Goal: Task Accomplishment & Management: Manage account settings

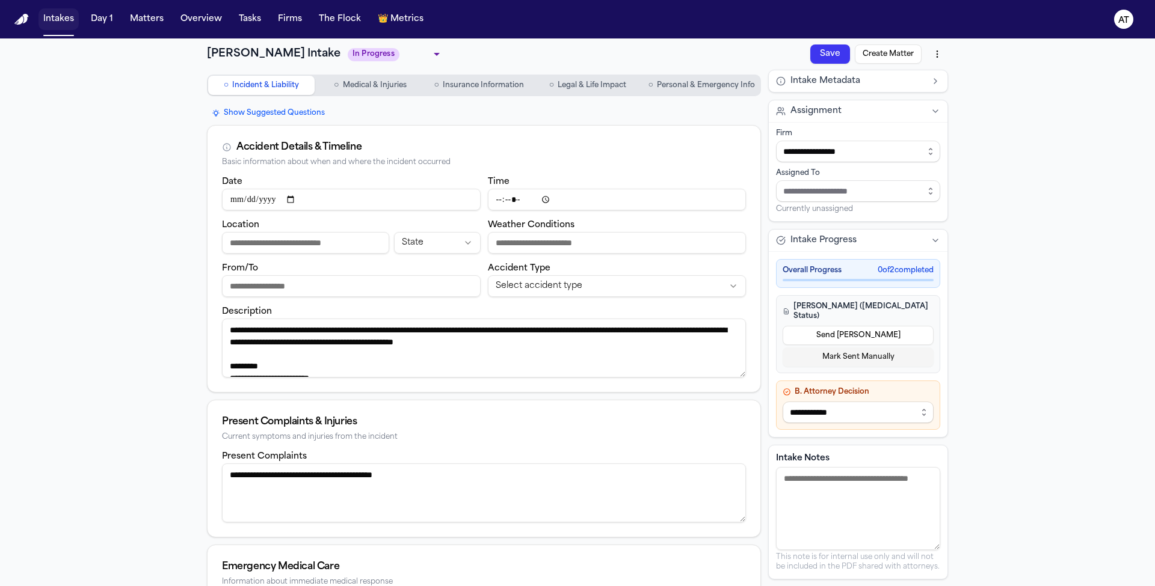
click at [74, 22] on button "Intakes" at bounding box center [58, 19] width 40 height 22
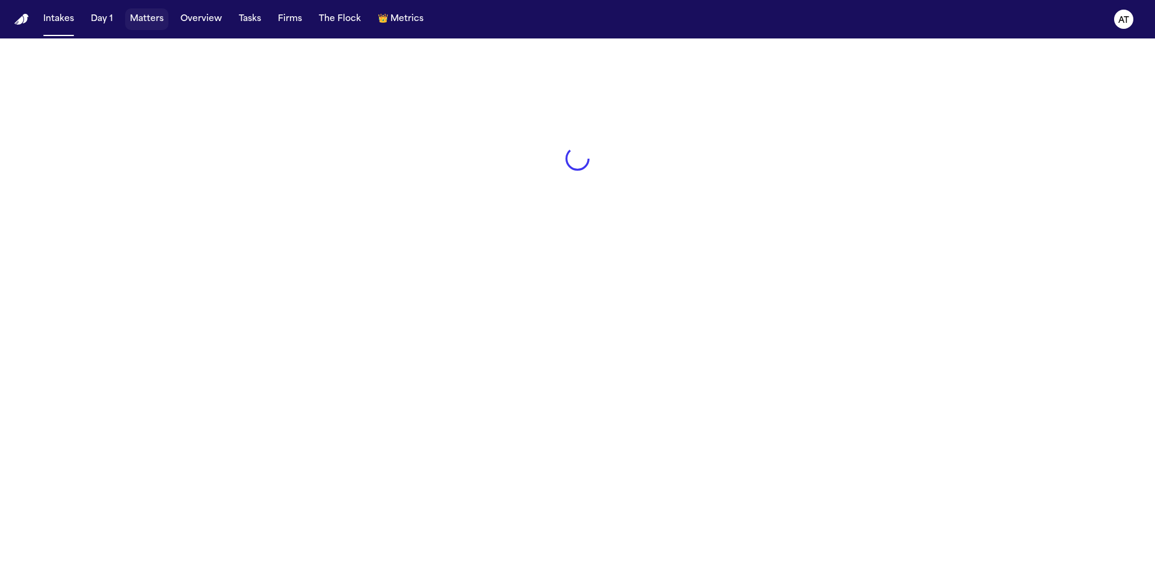
click at [150, 20] on button "Matters" at bounding box center [146, 19] width 43 height 22
click at [152, 17] on button "Matters" at bounding box center [146, 19] width 43 height 22
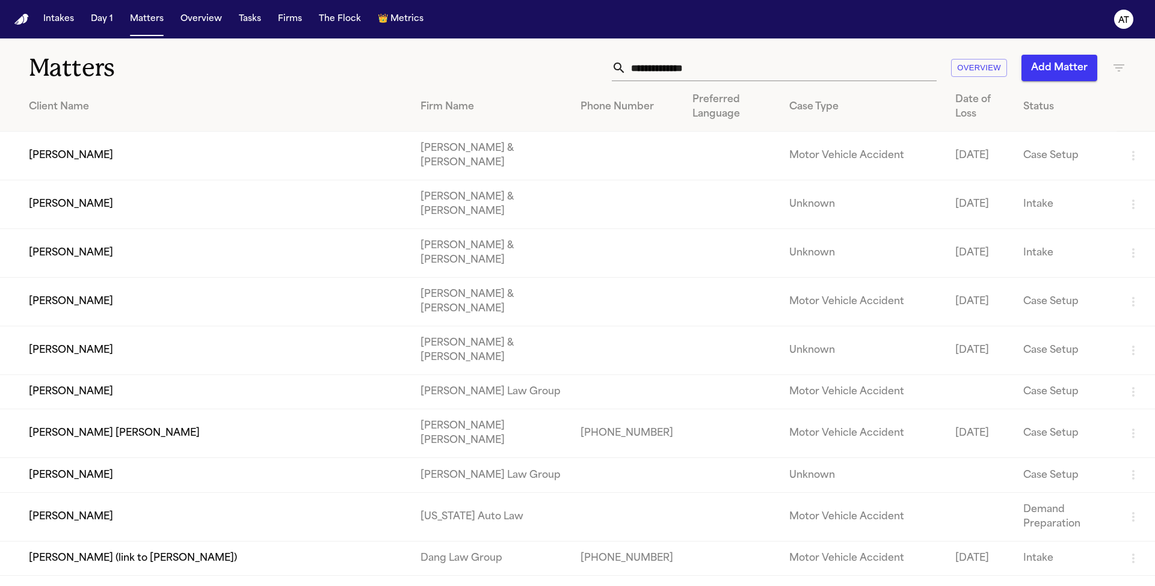
click at [737, 66] on input "text" at bounding box center [781, 68] width 310 height 26
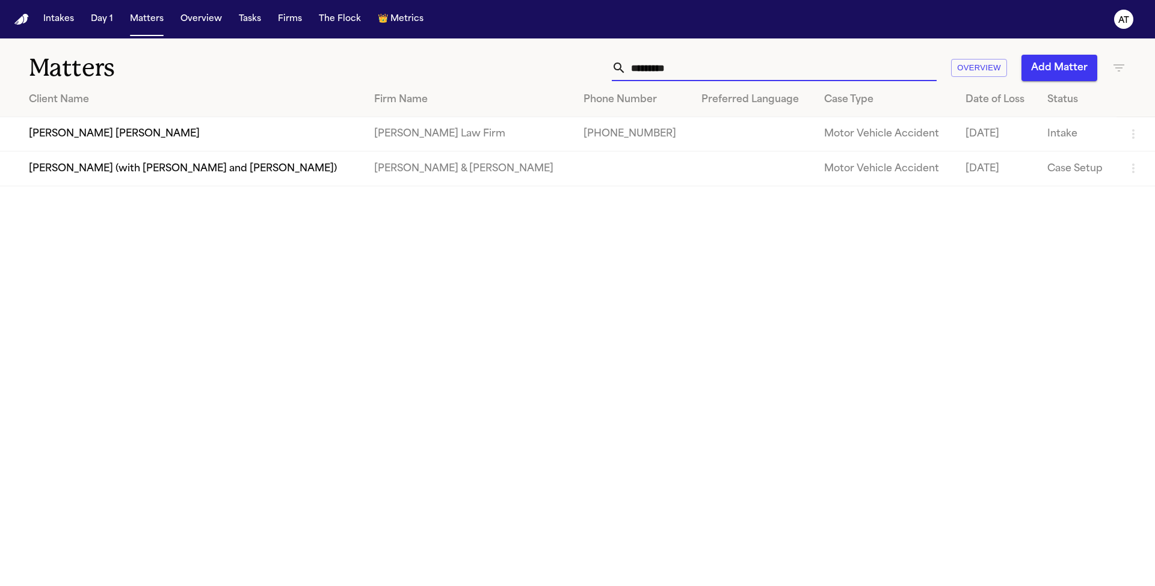
type input "*********"
click at [108, 126] on td "[PERSON_NAME] [PERSON_NAME]" at bounding box center [182, 134] width 364 height 34
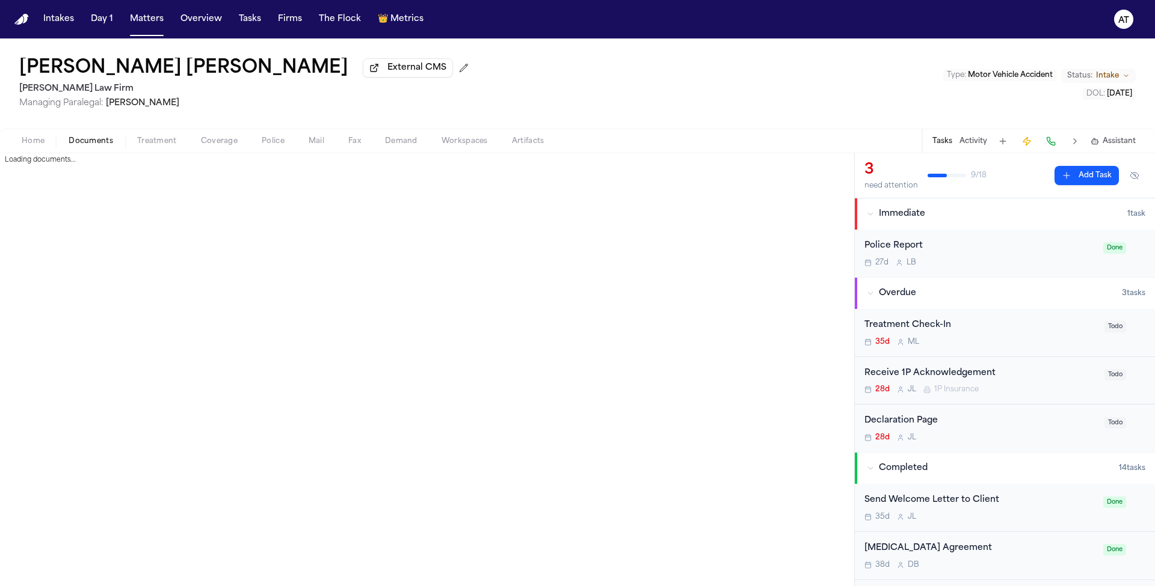
click at [109, 146] on span "Documents" at bounding box center [91, 142] width 45 height 10
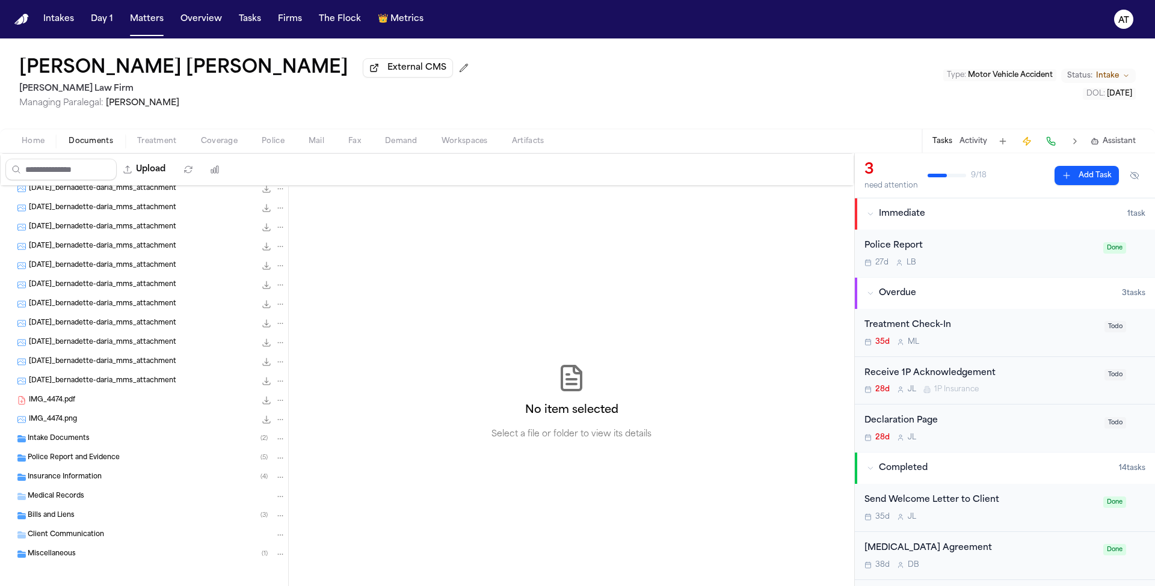
scroll to position [245, 0]
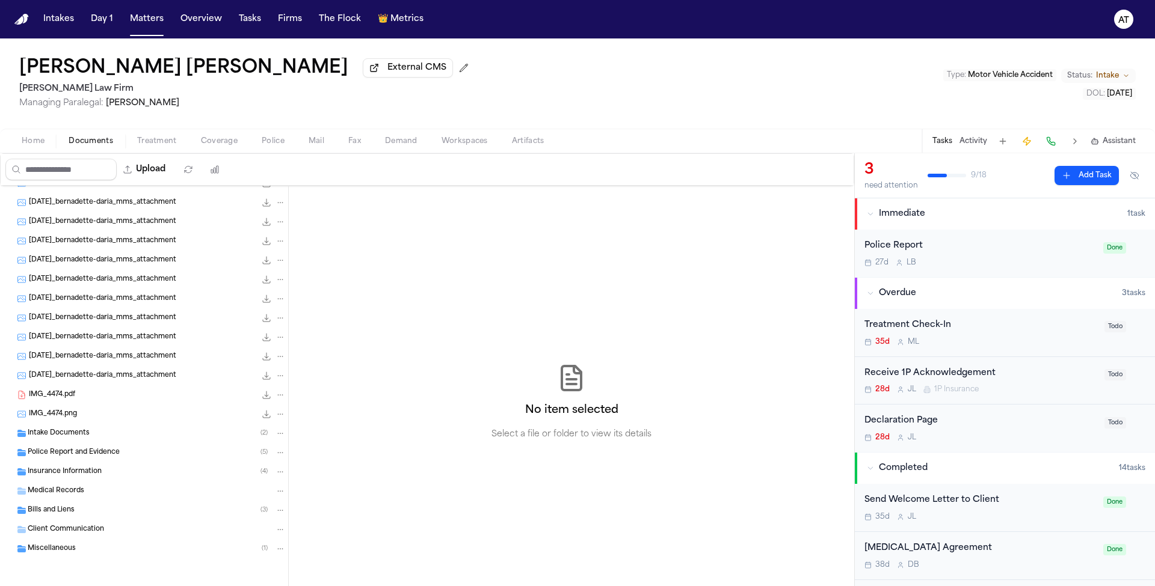
click at [98, 453] on span "Police Report and Evidence" at bounding box center [74, 453] width 92 height 10
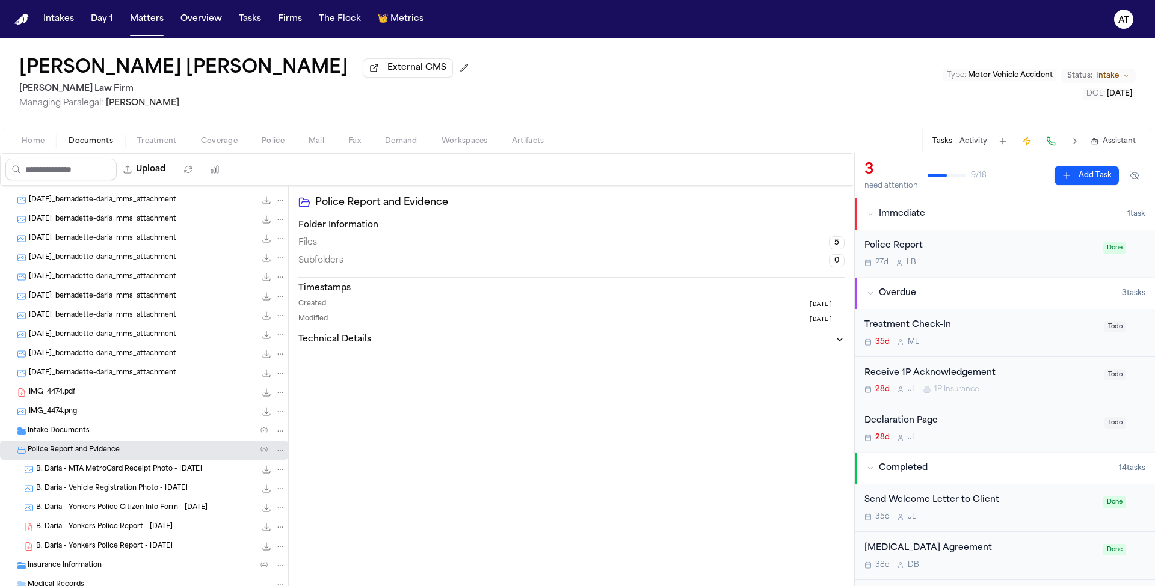
click at [263, 531] on icon "File: B. Daria - Yonkers Police Report - 8.7.25" at bounding box center [267, 528] width 8 height 8
click at [24, 146] on span "Home" at bounding box center [33, 142] width 23 height 10
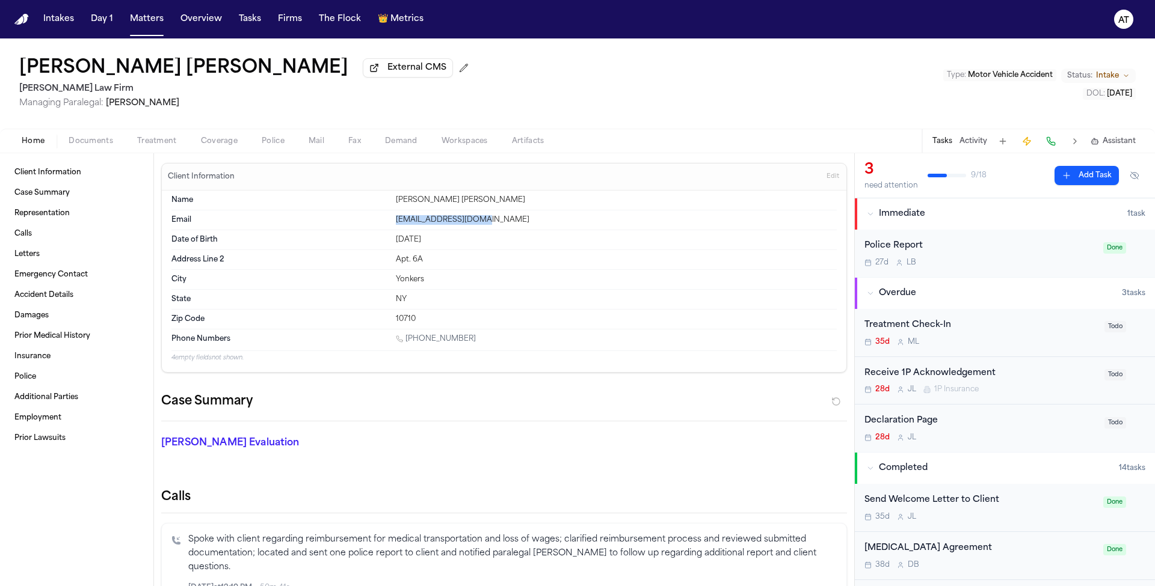
drag, startPoint x: 485, startPoint y: 224, endPoint x: 390, endPoint y: 222, distance: 94.4
click at [390, 222] on div "Email [EMAIL_ADDRESS][DOMAIN_NAME]" at bounding box center [503, 221] width 665 height 20
copy div "[EMAIL_ADDRESS][DOMAIN_NAME]"
